Goal: Check status

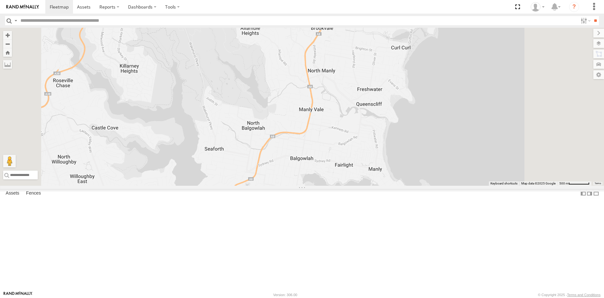
drag, startPoint x: 377, startPoint y: 127, endPoint x: 349, endPoint y: 210, distance: 87.2
click at [358, 185] on div "[PERSON_NAME] 51D" at bounding box center [302, 107] width 604 height 158
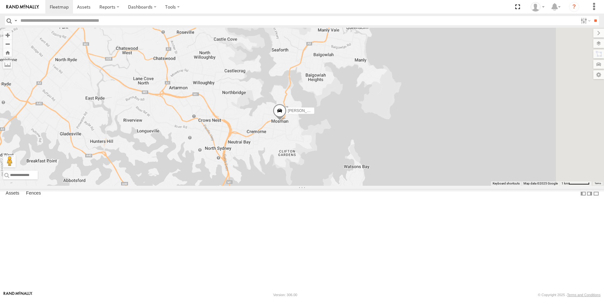
drag, startPoint x: 412, startPoint y: 232, endPoint x: 378, endPoint y: 81, distance: 154.9
click at [378, 81] on div "[PERSON_NAME] - EJV 51D 4" at bounding box center [302, 107] width 604 height 158
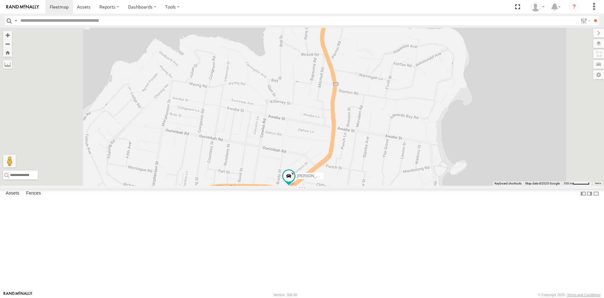
drag, startPoint x: 325, startPoint y: 240, endPoint x: 355, endPoint y: 82, distance: 160.0
click at [355, 82] on div "[PERSON_NAME] 51D" at bounding box center [302, 107] width 604 height 158
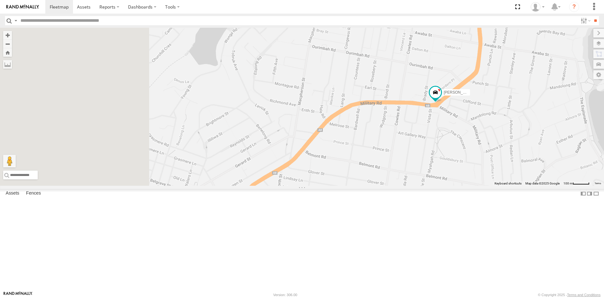
drag, startPoint x: 288, startPoint y: 212, endPoint x: 440, endPoint y: 148, distance: 165.2
click at [440, 148] on div "[PERSON_NAME] 51D" at bounding box center [302, 107] width 604 height 158
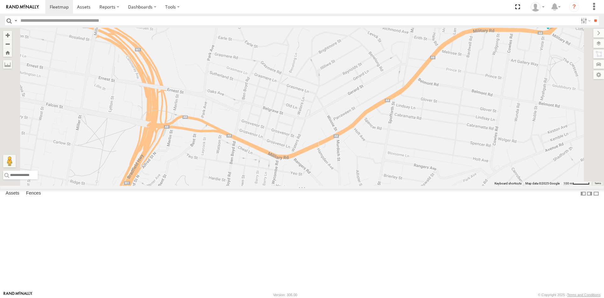
drag, startPoint x: 390, startPoint y: 186, endPoint x: 323, endPoint y: 120, distance: 93.5
click at [329, 120] on div "[PERSON_NAME] 51D" at bounding box center [302, 107] width 604 height 158
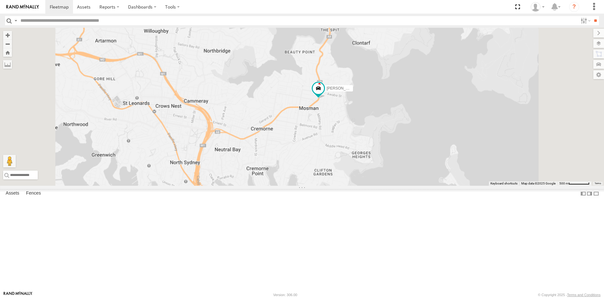
drag, startPoint x: 333, startPoint y: 140, endPoint x: 240, endPoint y: 235, distance: 132.9
click at [235, 185] on div "[PERSON_NAME] 51D" at bounding box center [302, 107] width 604 height 158
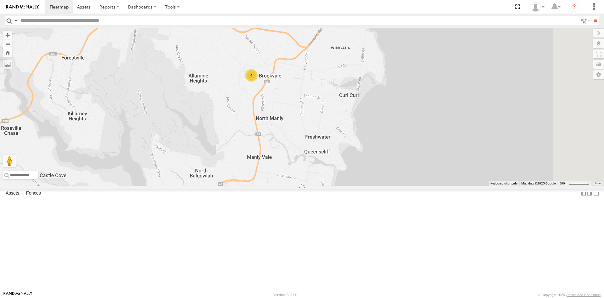
drag, startPoint x: 372, startPoint y: 91, endPoint x: 357, endPoint y: 179, distance: 89.4
click at [357, 179] on div "[PERSON_NAME] - EJV 51D 4" at bounding box center [302, 107] width 604 height 158
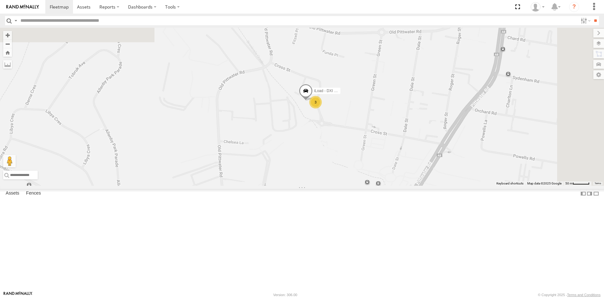
drag, startPoint x: 449, startPoint y: 79, endPoint x: 403, endPoint y: 180, distance: 111.2
click at [403, 180] on div "[PERSON_NAME] - EJV 51D 3 iLoad - DXI 65K" at bounding box center [302, 107] width 604 height 158
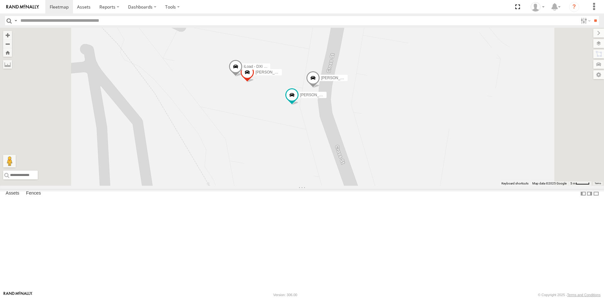
click at [254, 82] on span at bounding box center [248, 73] width 14 height 17
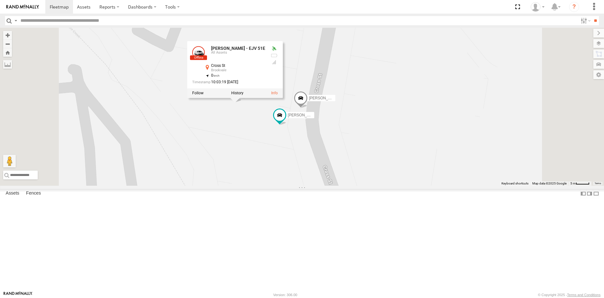
drag, startPoint x: 318, startPoint y: 176, endPoint x: 304, endPoint y: 192, distance: 21.9
click at [304, 185] on div "[PERSON_NAME] - EJV 51D [PERSON_NAME] - FBU 10A [PERSON_NAME] - EJV 51E [PERSON…" at bounding box center [302, 107] width 604 height 158
